Goal: Transaction & Acquisition: Purchase product/service

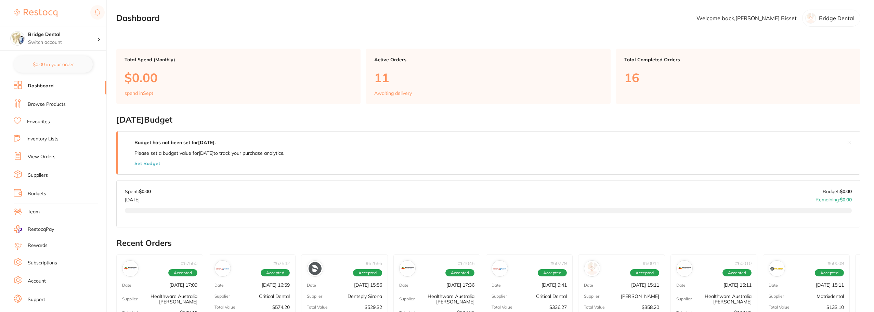
click at [47, 104] on link "Browse Products" at bounding box center [47, 104] width 38 height 7
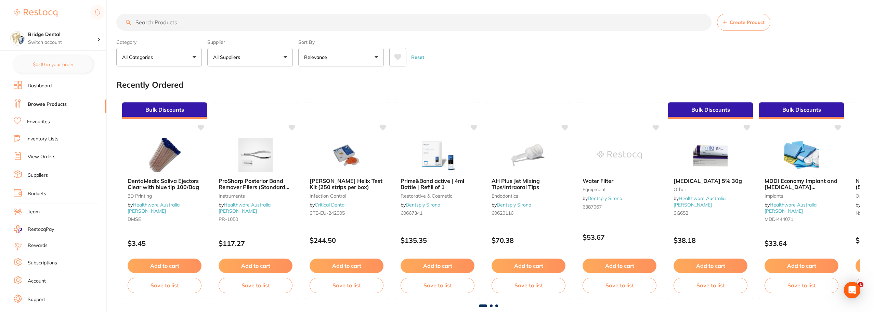
click at [185, 22] on input "search" at bounding box center [413, 22] width 595 height 17
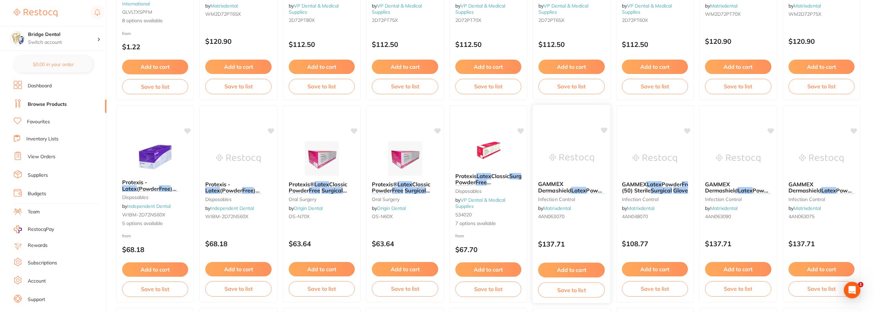
scroll to position [205, 0]
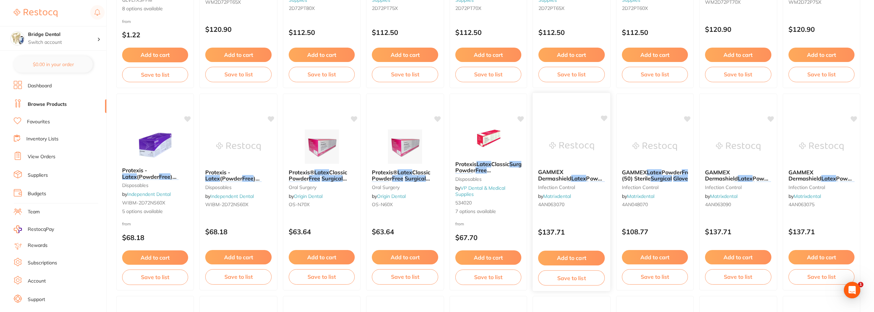
type input "latex free surgical gloves"
click at [571, 181] on em "Latex" at bounding box center [578, 178] width 15 height 7
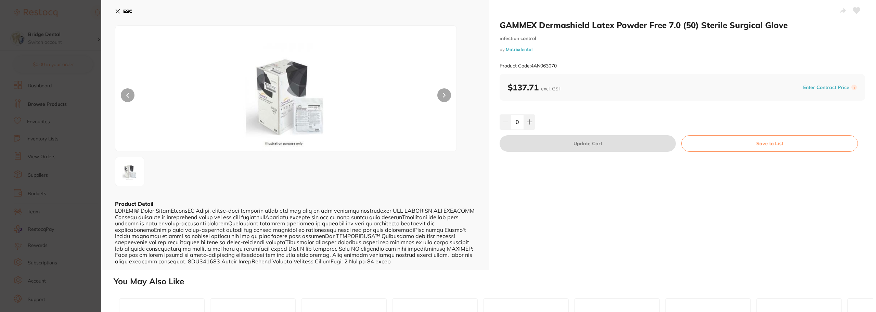
click at [116, 12] on icon at bounding box center [118, 12] width 4 height 4
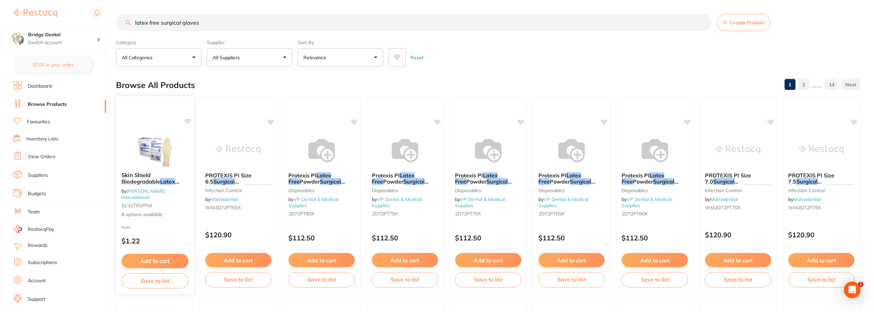
scroll to position [205, 0]
